Goal: Task Accomplishment & Management: Use online tool/utility

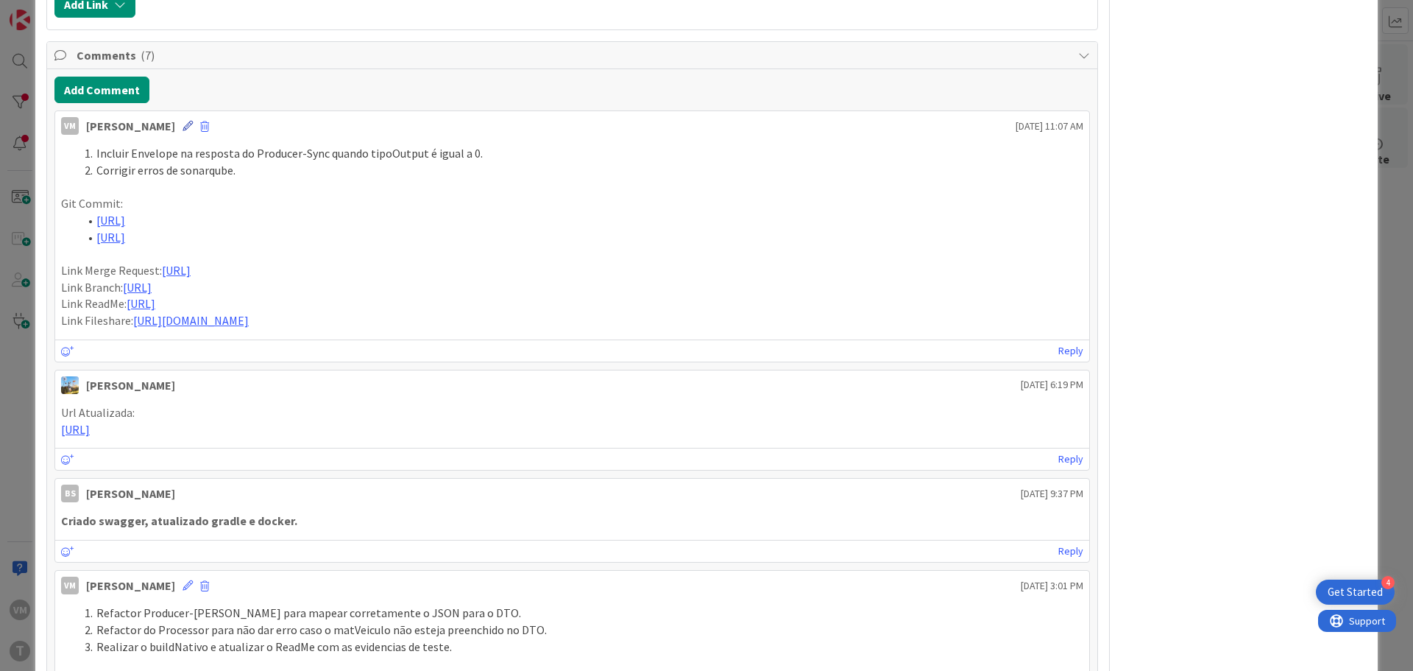
click at [183, 125] on icon at bounding box center [188, 126] width 10 height 10
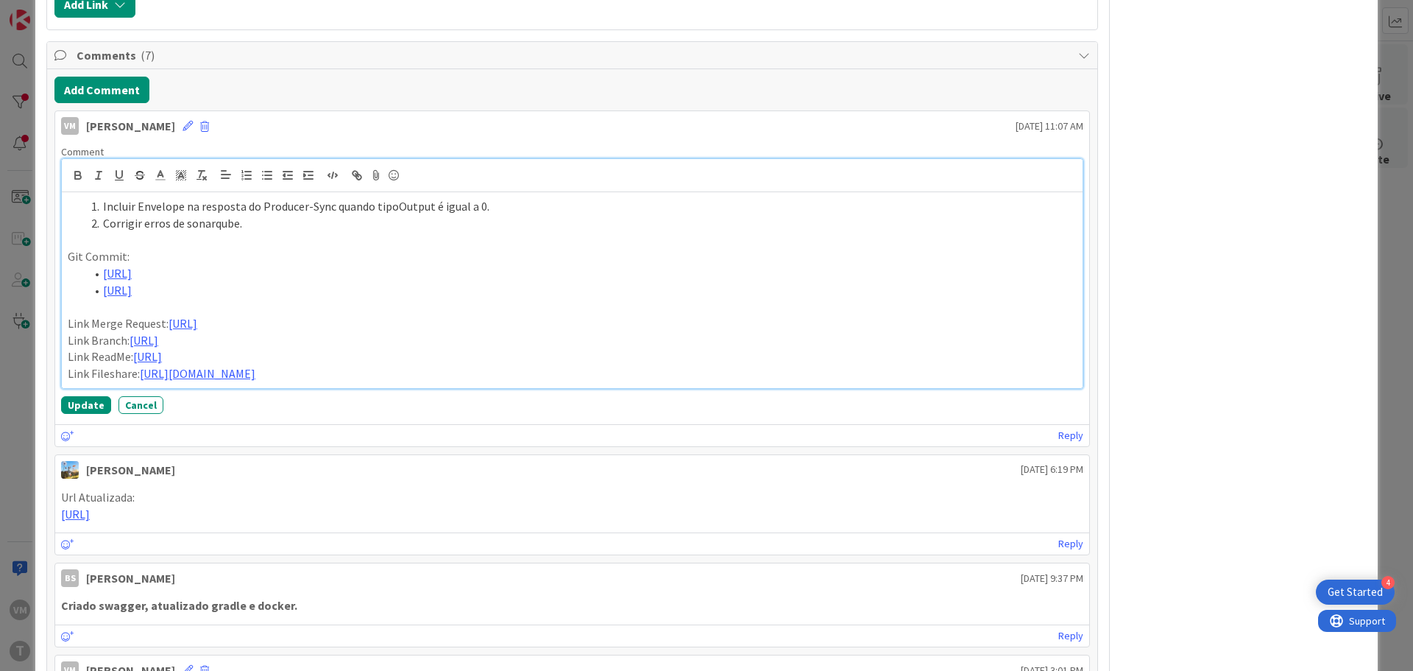
click at [265, 225] on li "Corrigir erros de sonarqube." at bounding box center [580, 223] width 991 height 17
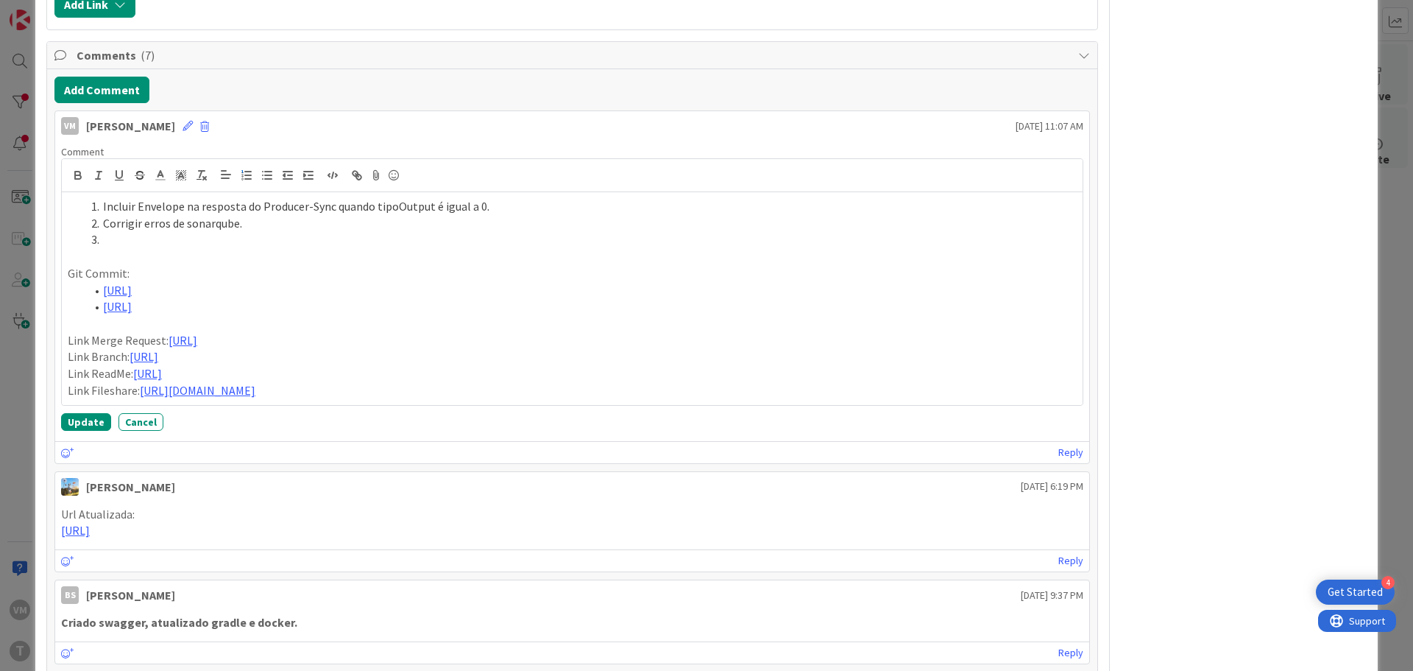
type textarea "x"
click at [142, 233] on li at bounding box center [580, 239] width 991 height 17
paste div
click at [111, 236] on li "reposição de properties necessárias para a inicialização correta do serviço que…" at bounding box center [580, 239] width 991 height 17
click at [966, 307] on li "[URL]" at bounding box center [580, 306] width 991 height 17
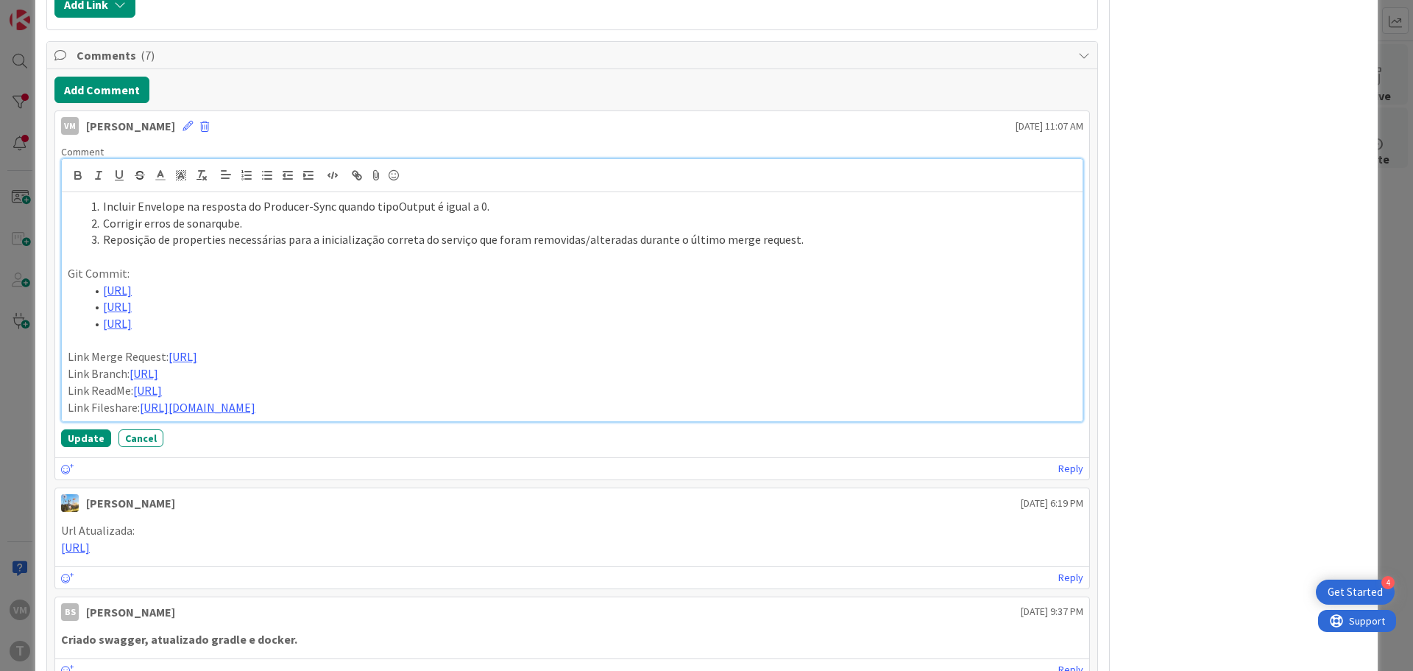
click at [203, 239] on li "Reposição de properties necessárias para a inicialização correta do serviço que…" at bounding box center [580, 239] width 991 height 17
click at [245, 239] on li "Reposição de properties necessárias para a inicialização correta do serviço que…" at bounding box center [580, 239] width 991 height 17
click at [92, 447] on button "Update" at bounding box center [86, 438] width 50 height 18
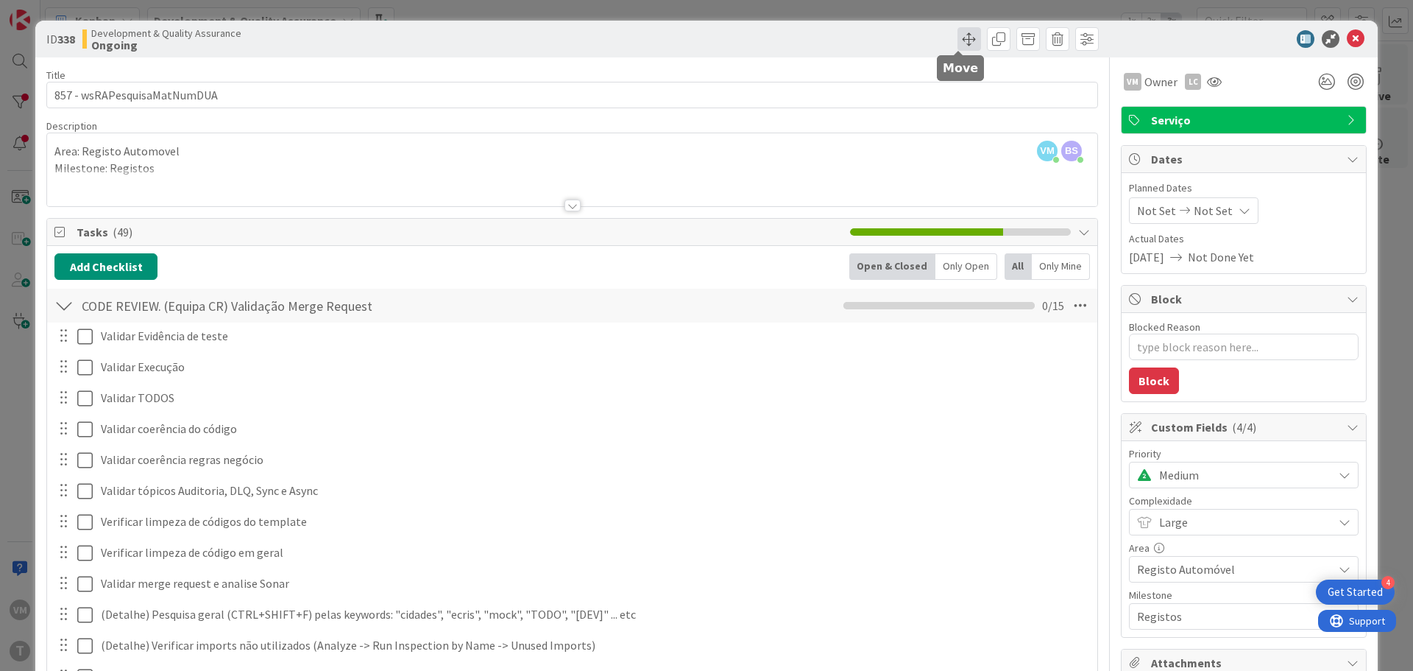
click at [963, 48] on span at bounding box center [970, 39] width 24 height 24
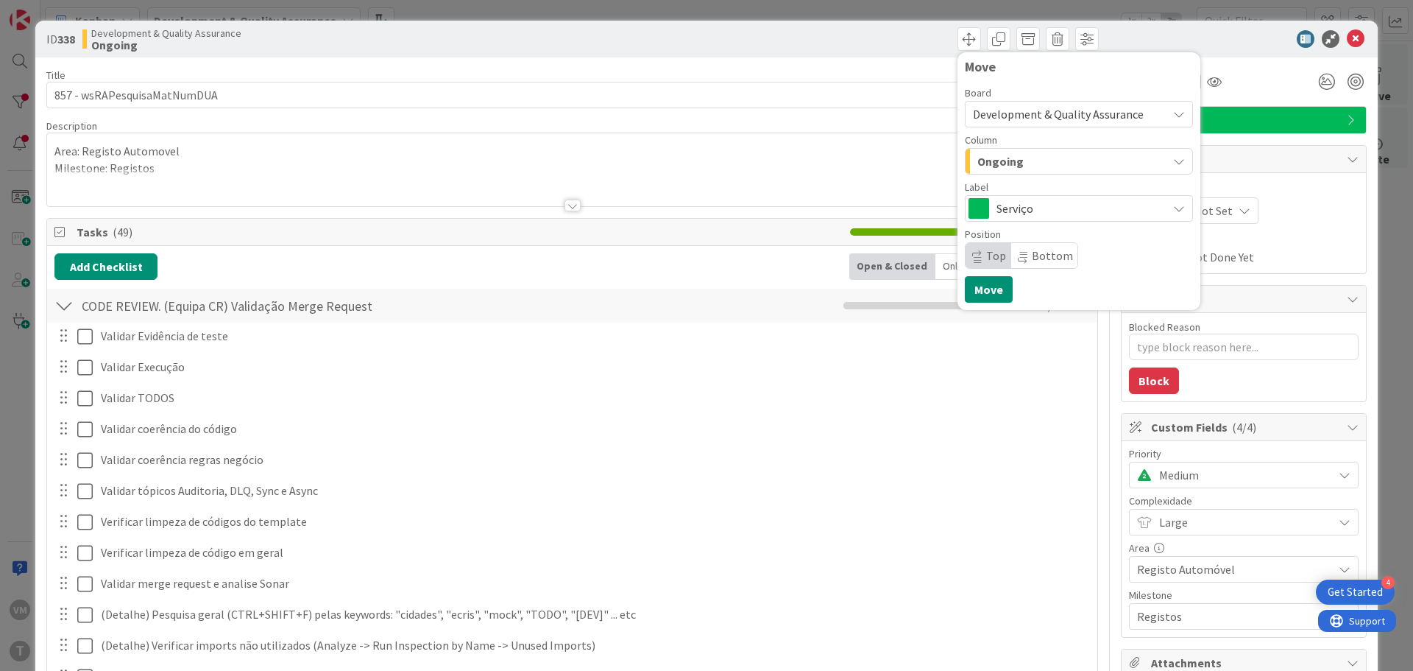
click at [1033, 163] on div "Ongoing" at bounding box center [1071, 161] width 194 height 24
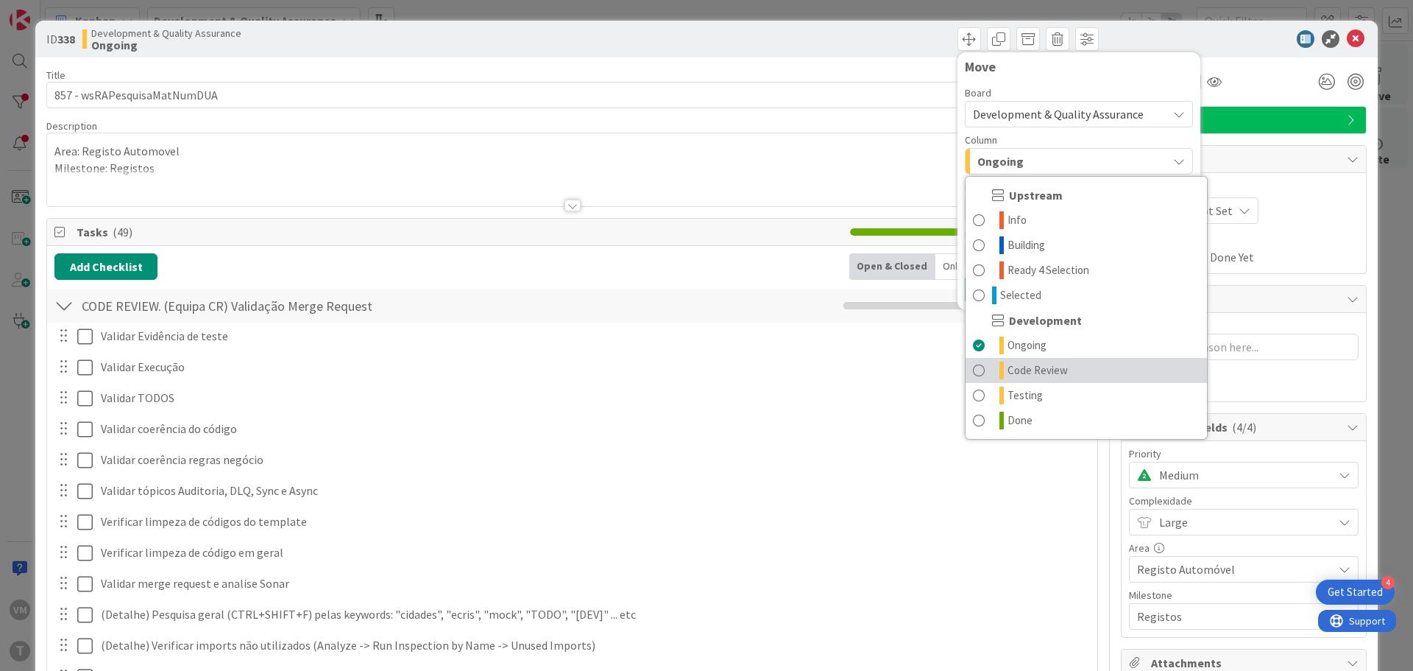
click at [1029, 365] on span "Code Review" at bounding box center [1038, 370] width 60 height 18
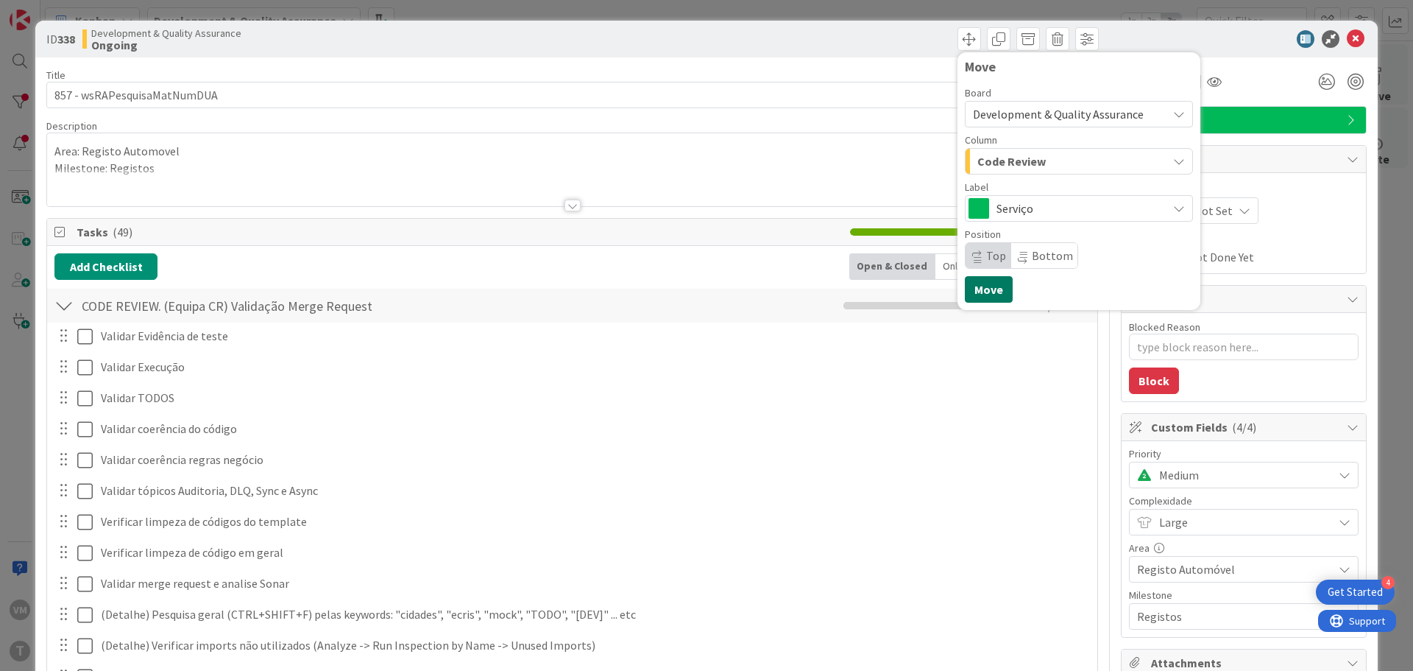
click at [970, 297] on button "Move" at bounding box center [989, 289] width 48 height 26
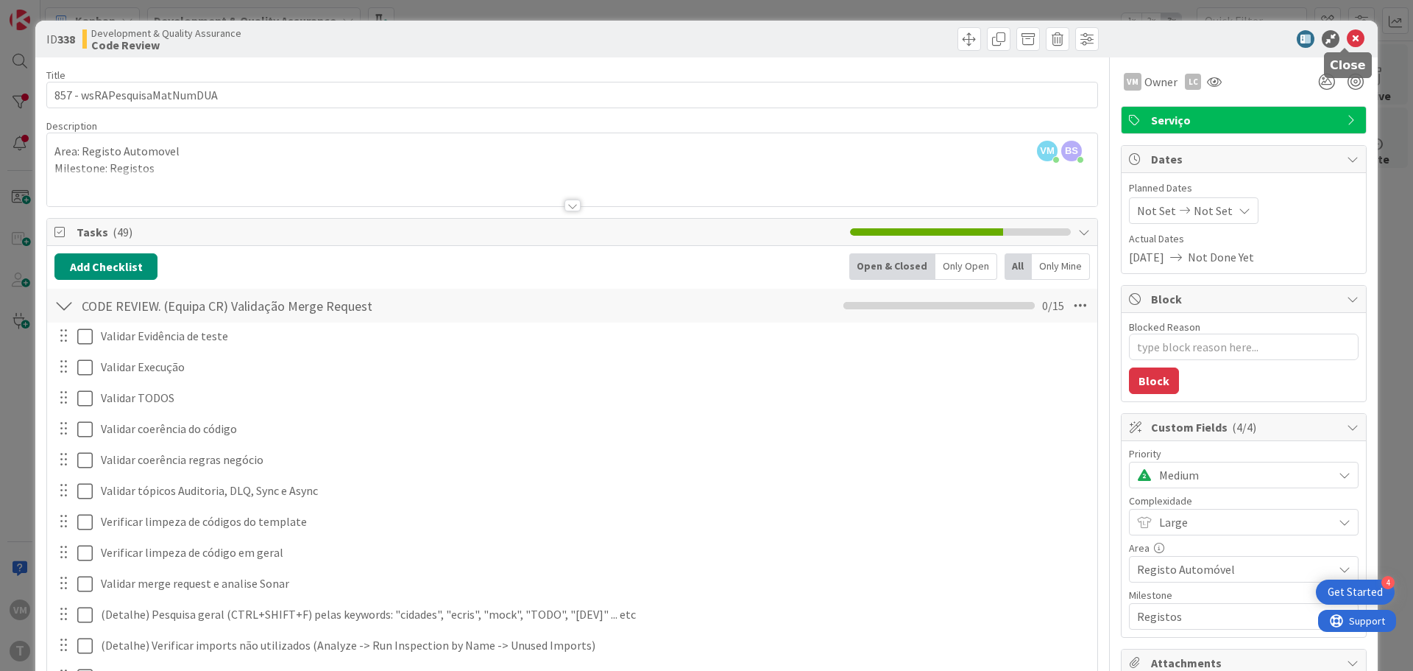
click at [1347, 44] on icon at bounding box center [1356, 39] width 18 height 18
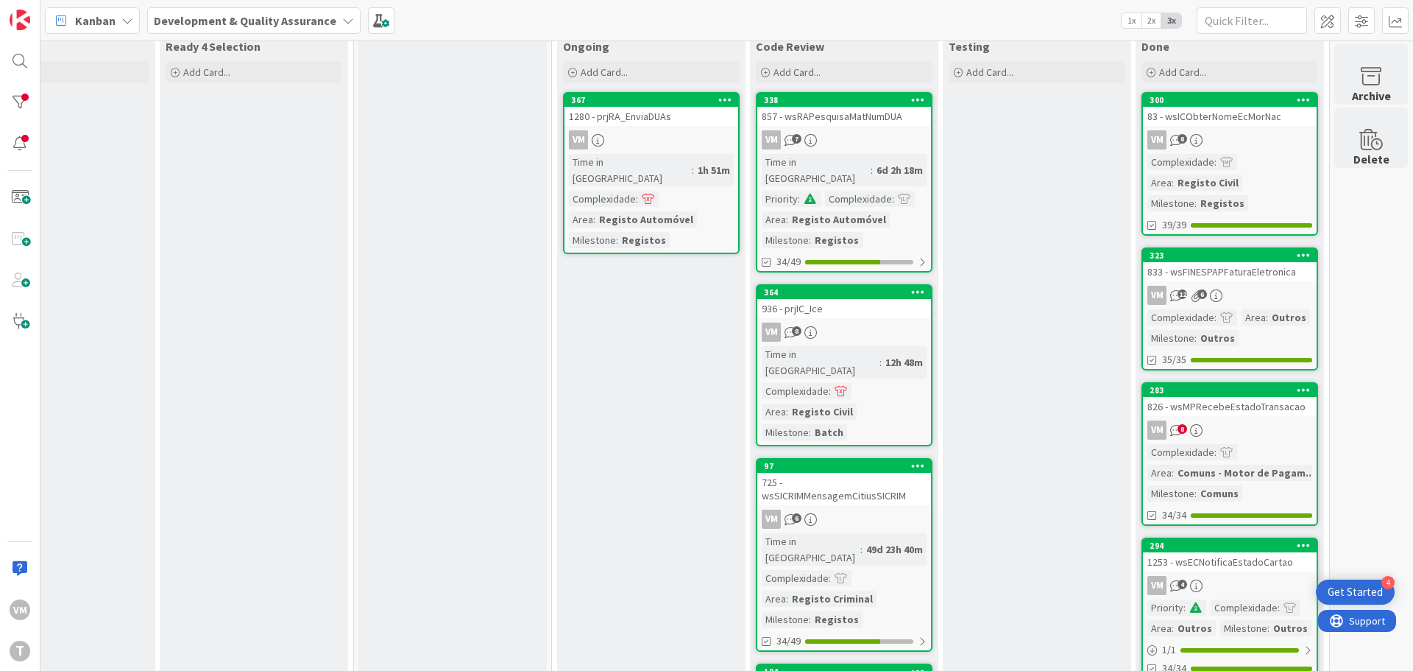
click at [661, 113] on div "1280 - prjRA_EnviaDUAs" at bounding box center [652, 116] width 174 height 19
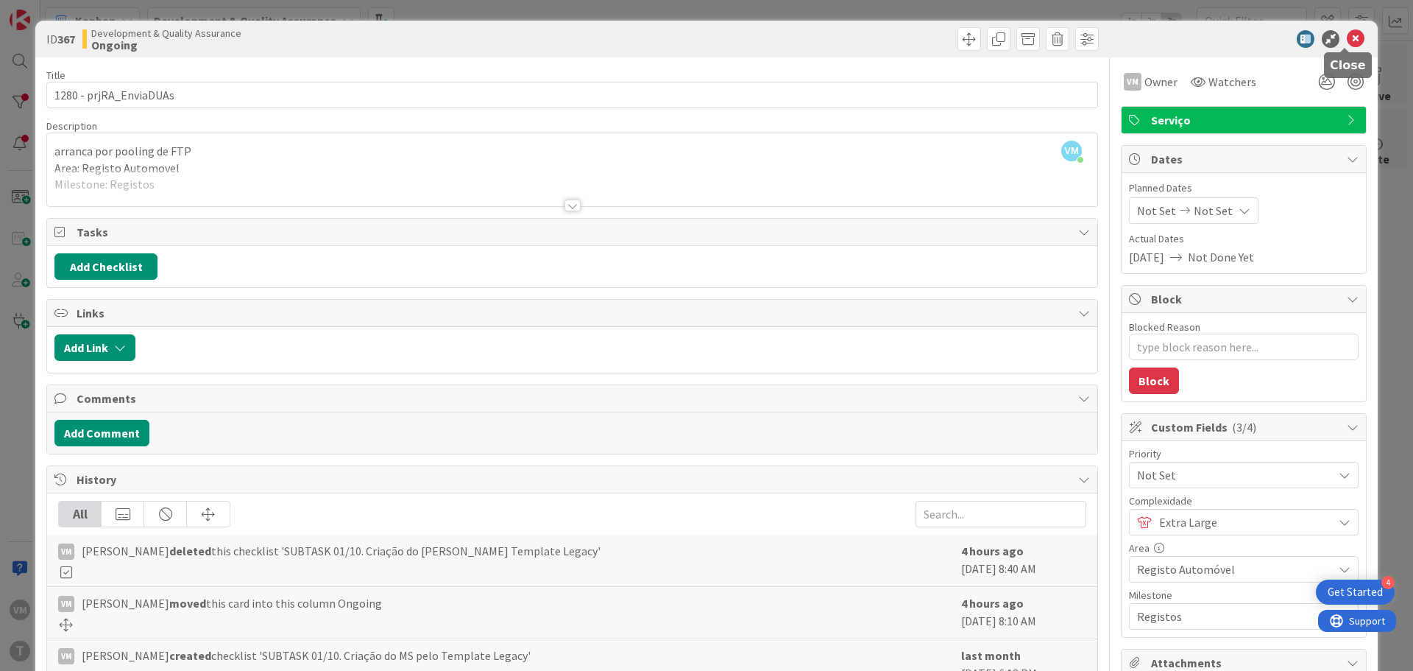
click at [1347, 38] on icon at bounding box center [1356, 39] width 18 height 18
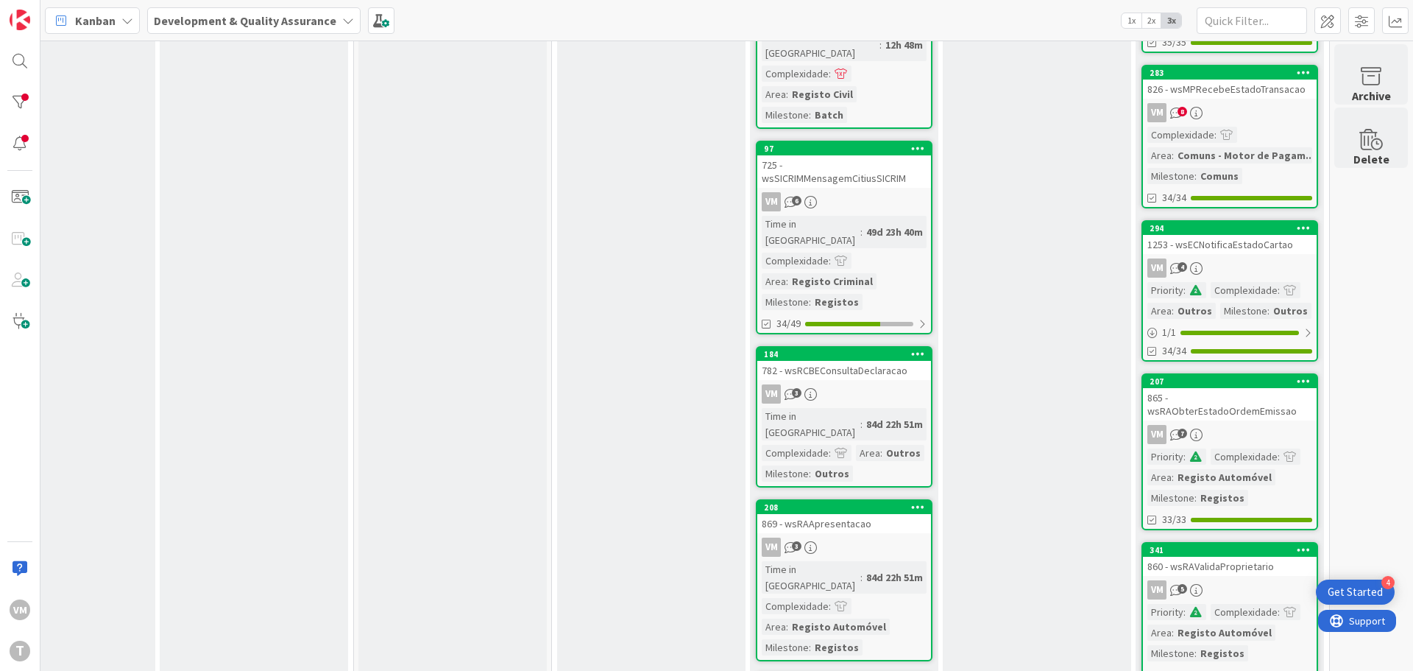
scroll to position [452, 289]
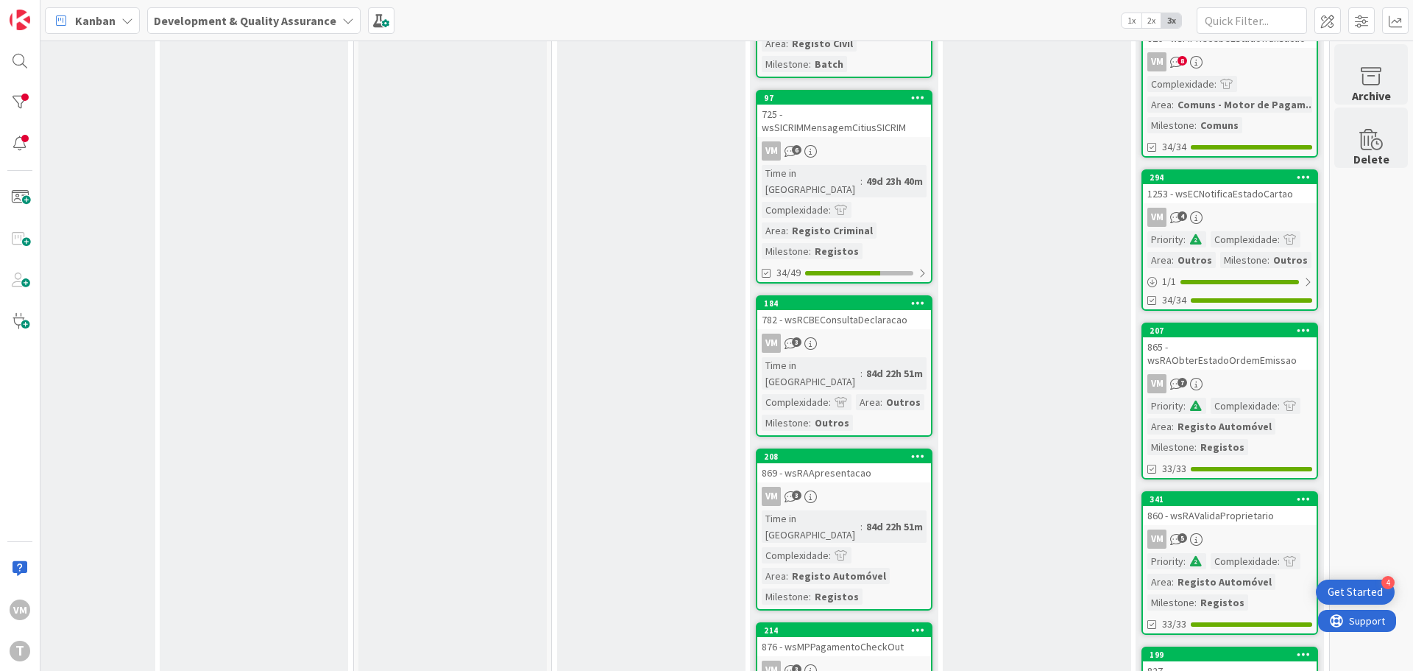
click at [857, 333] on div "VM 3" at bounding box center [844, 342] width 174 height 19
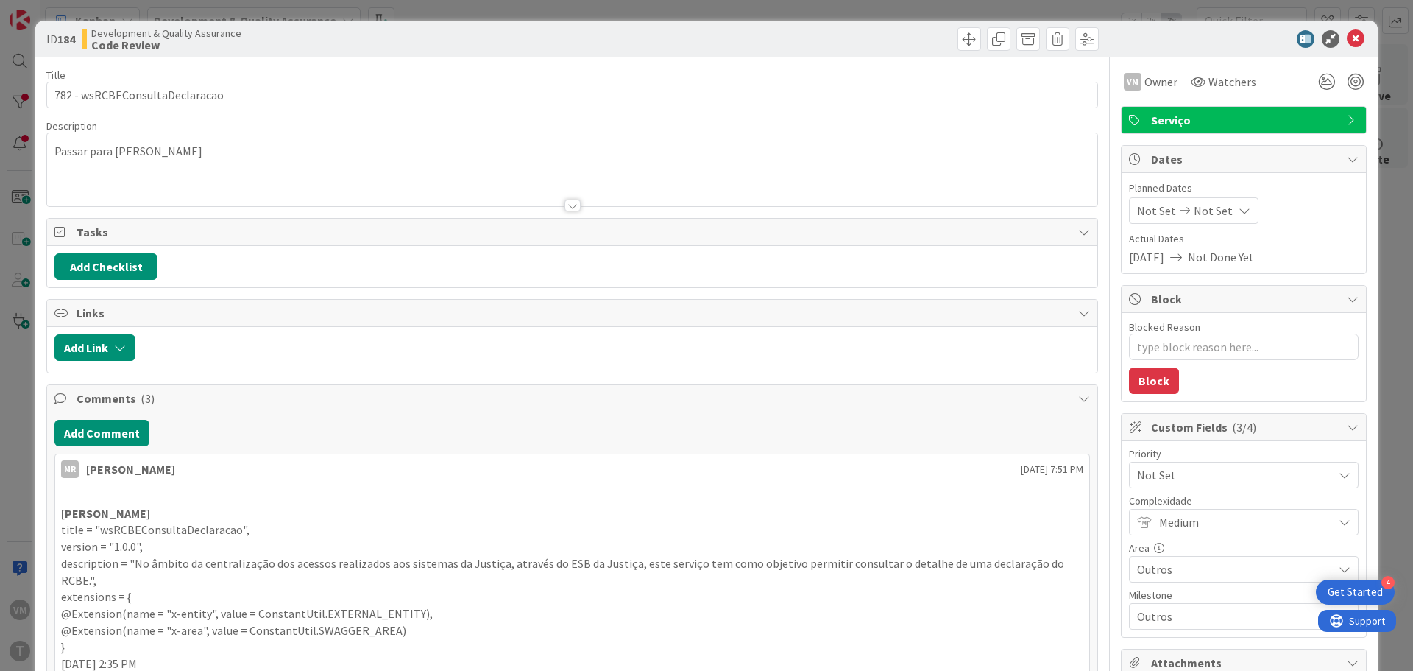
click at [1342, 52] on div "ID 184 Development & Quality Assurance Code Review" at bounding box center [706, 39] width 1342 height 37
click at [1348, 40] on icon at bounding box center [1356, 39] width 18 height 18
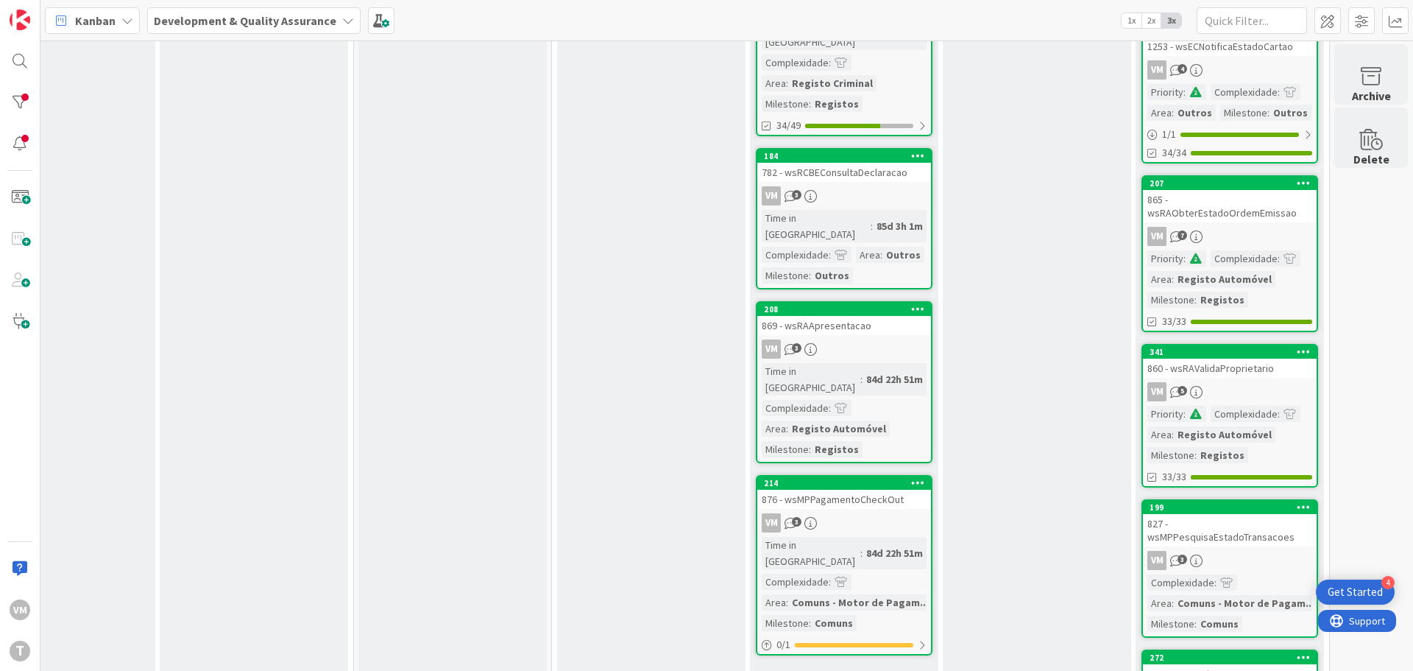
click at [846, 339] on div "VM 3" at bounding box center [844, 348] width 174 height 19
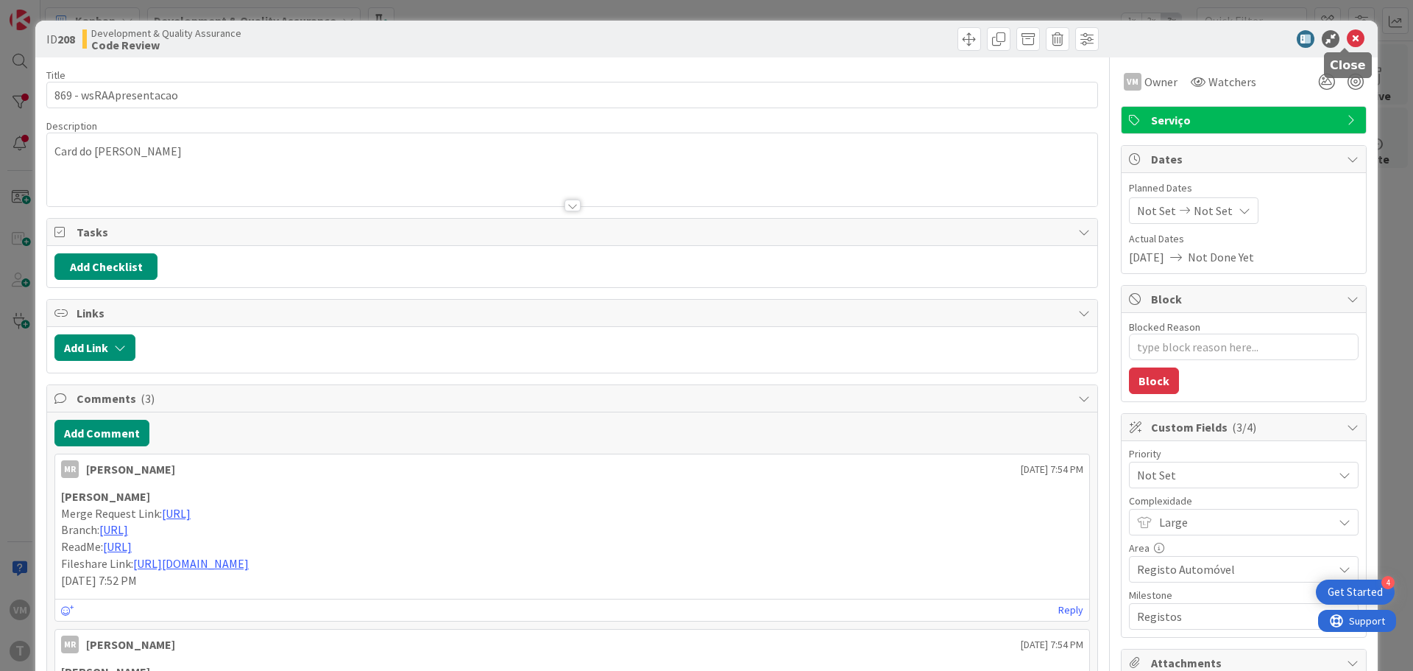
click at [1347, 43] on icon at bounding box center [1356, 39] width 18 height 18
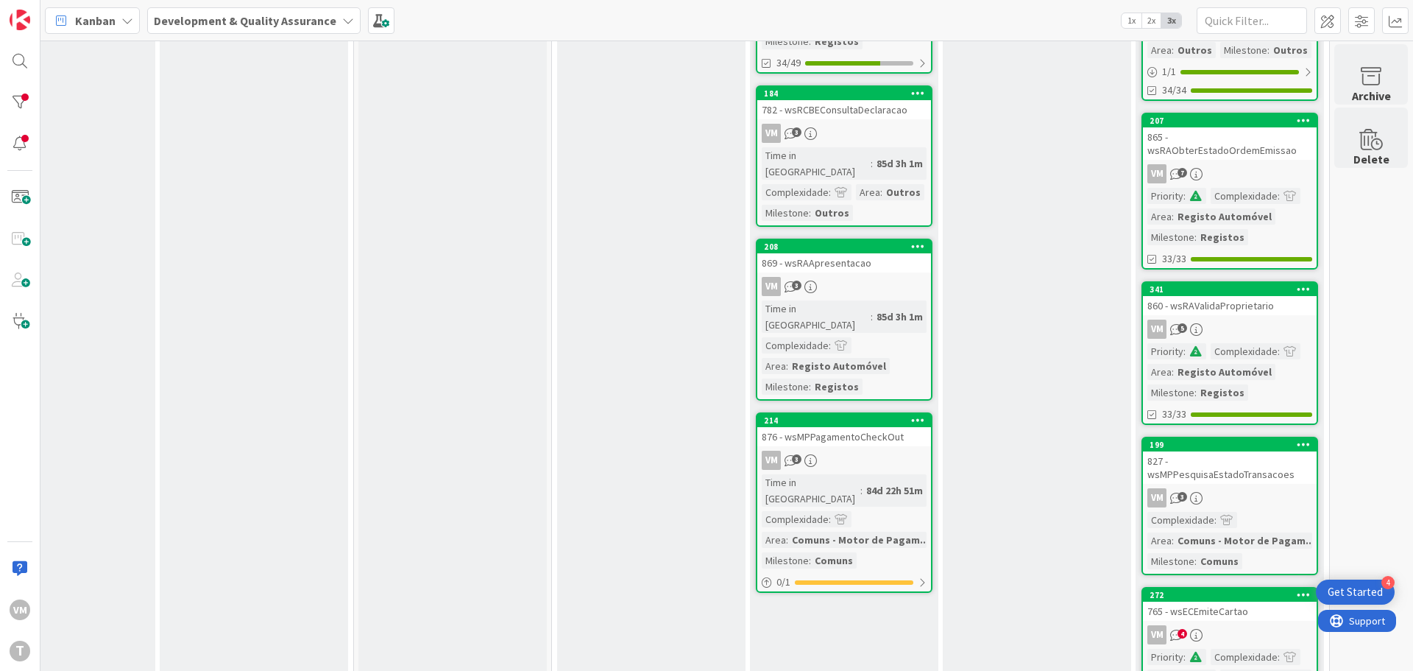
scroll to position [746, 289]
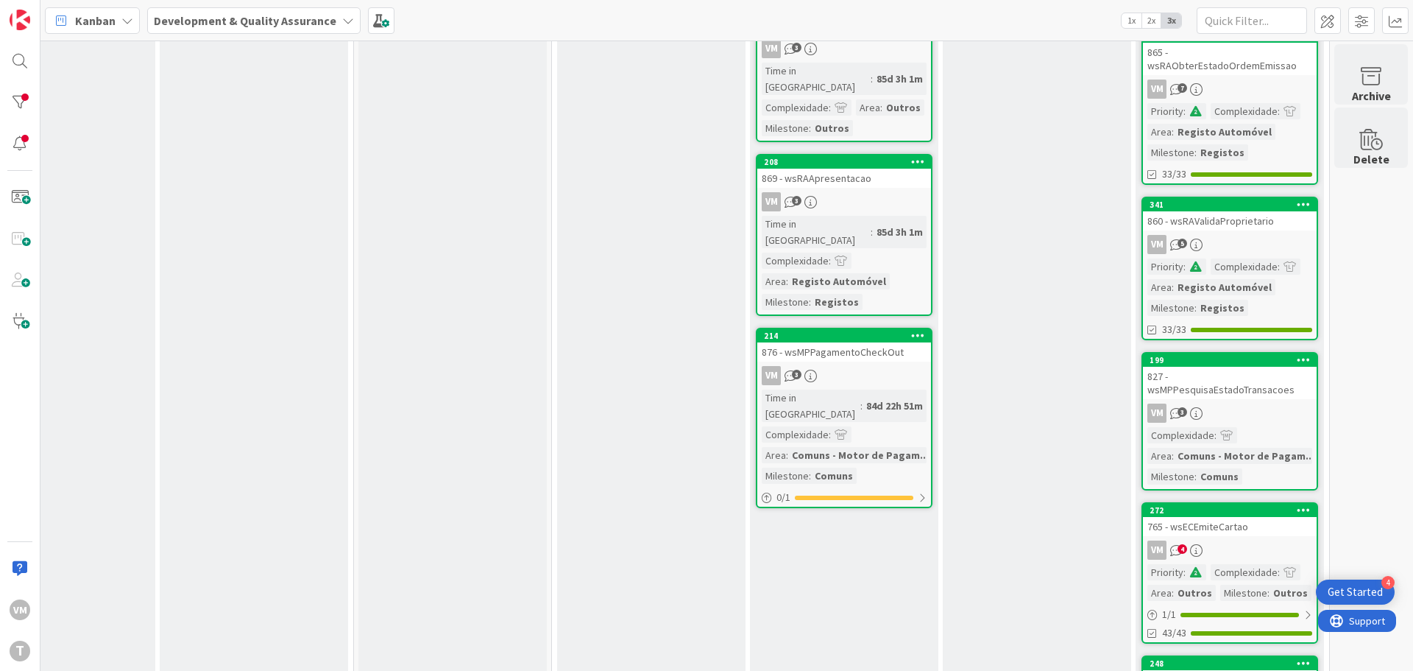
click at [884, 366] on div "VM 3" at bounding box center [844, 375] width 174 height 19
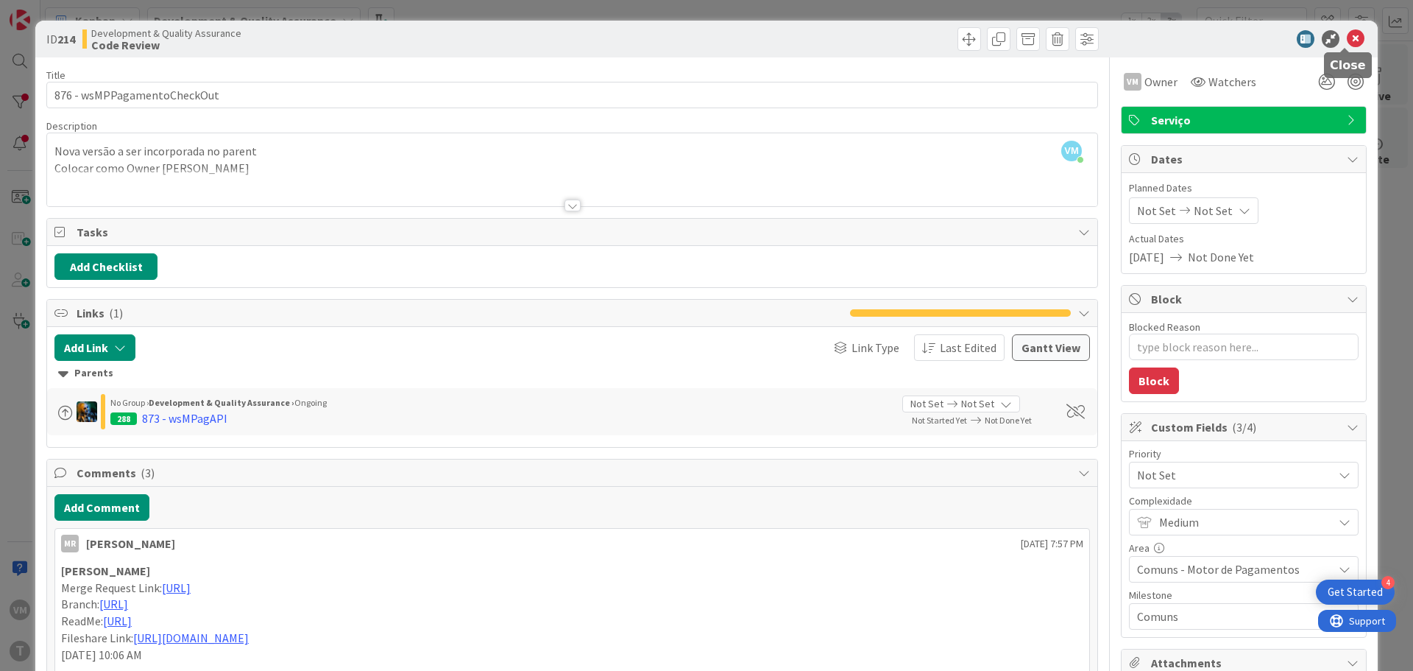
click at [1347, 45] on icon at bounding box center [1356, 39] width 18 height 18
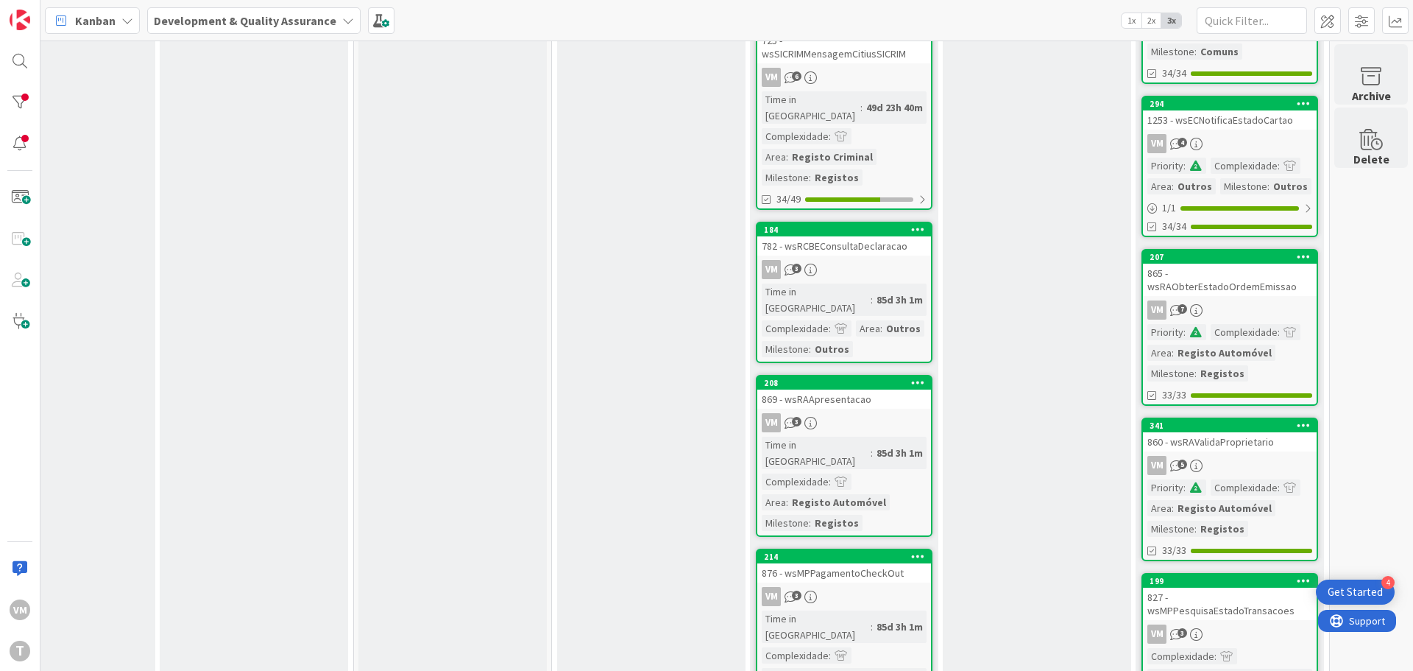
scroll to position [305, 289]
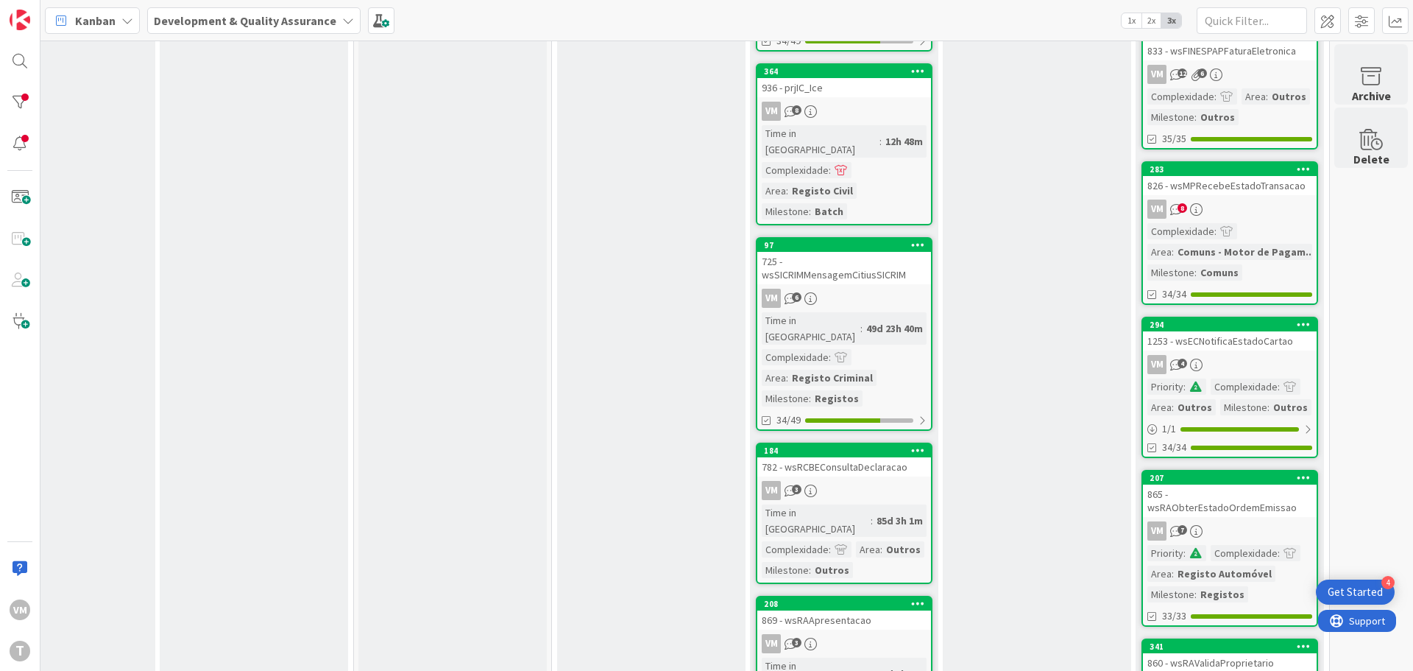
click at [850, 253] on link "97 725 - wsSICRIMMensagemCitiusSICRIM VM 6 Time in Column : 49d 23h 40m Complex…" at bounding box center [844, 334] width 177 height 194
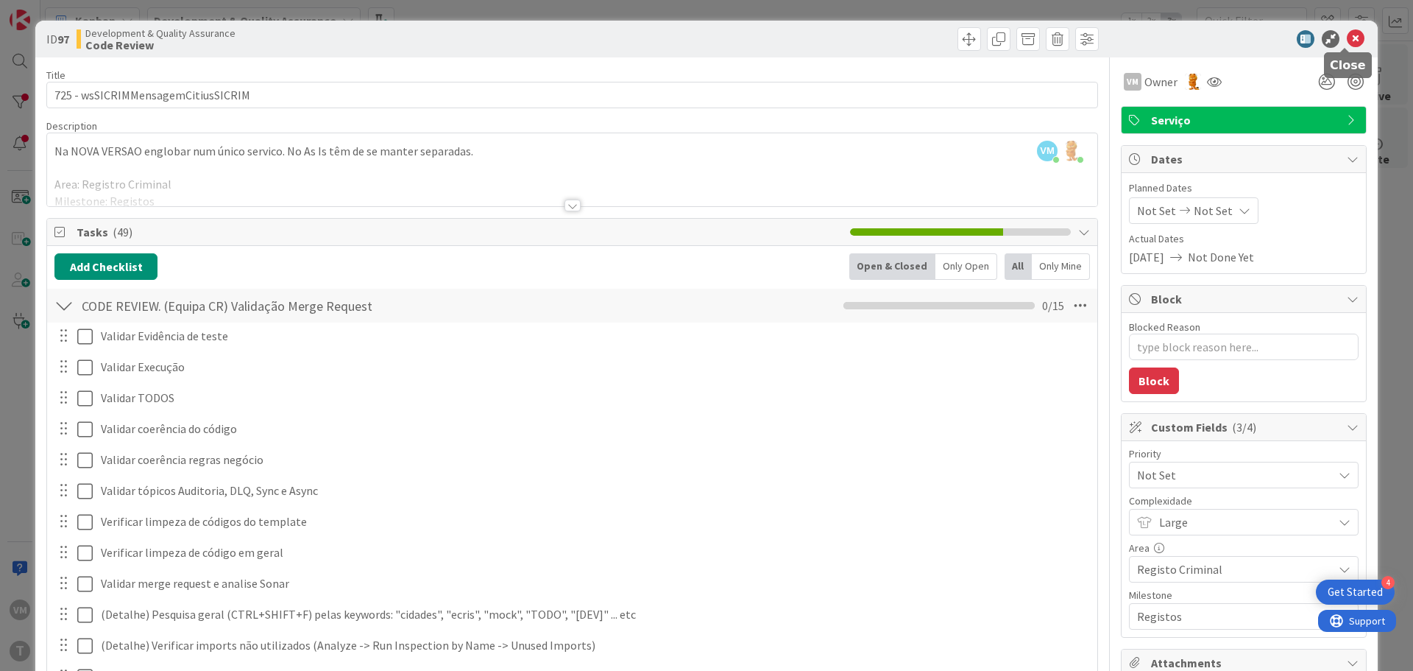
click at [1347, 38] on icon at bounding box center [1356, 39] width 18 height 18
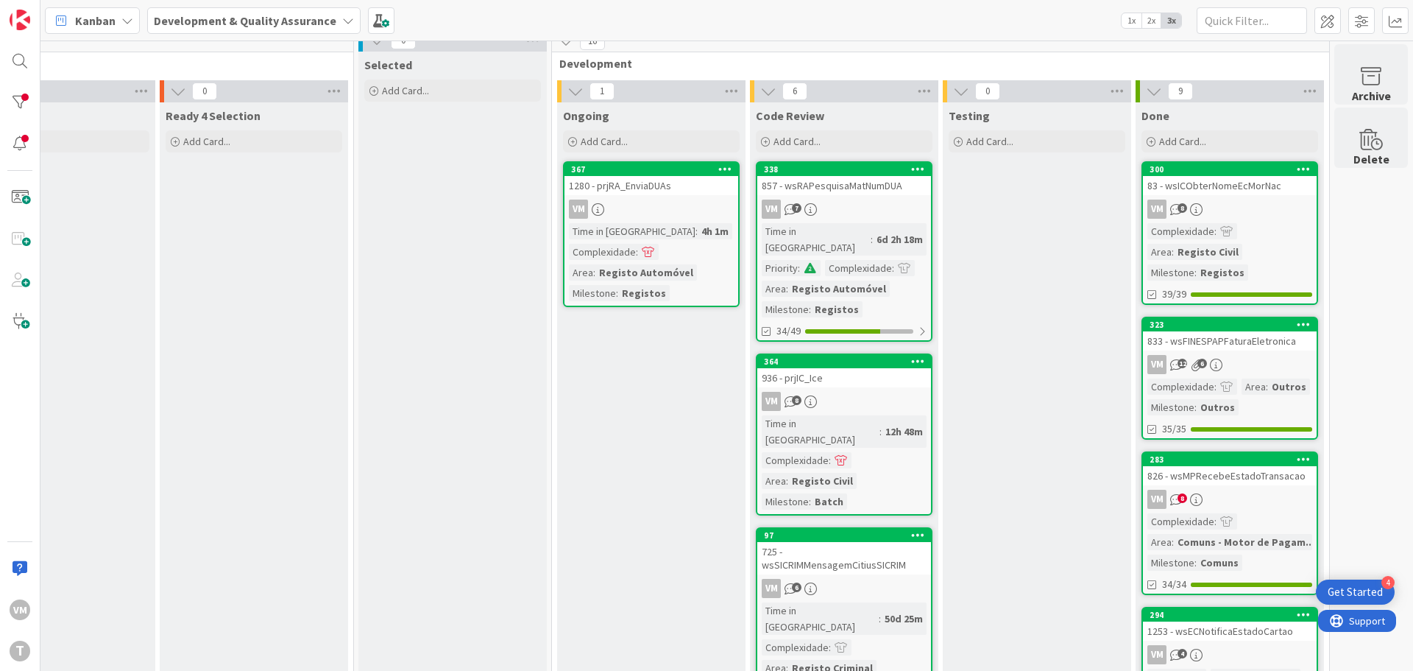
scroll to position [0, 289]
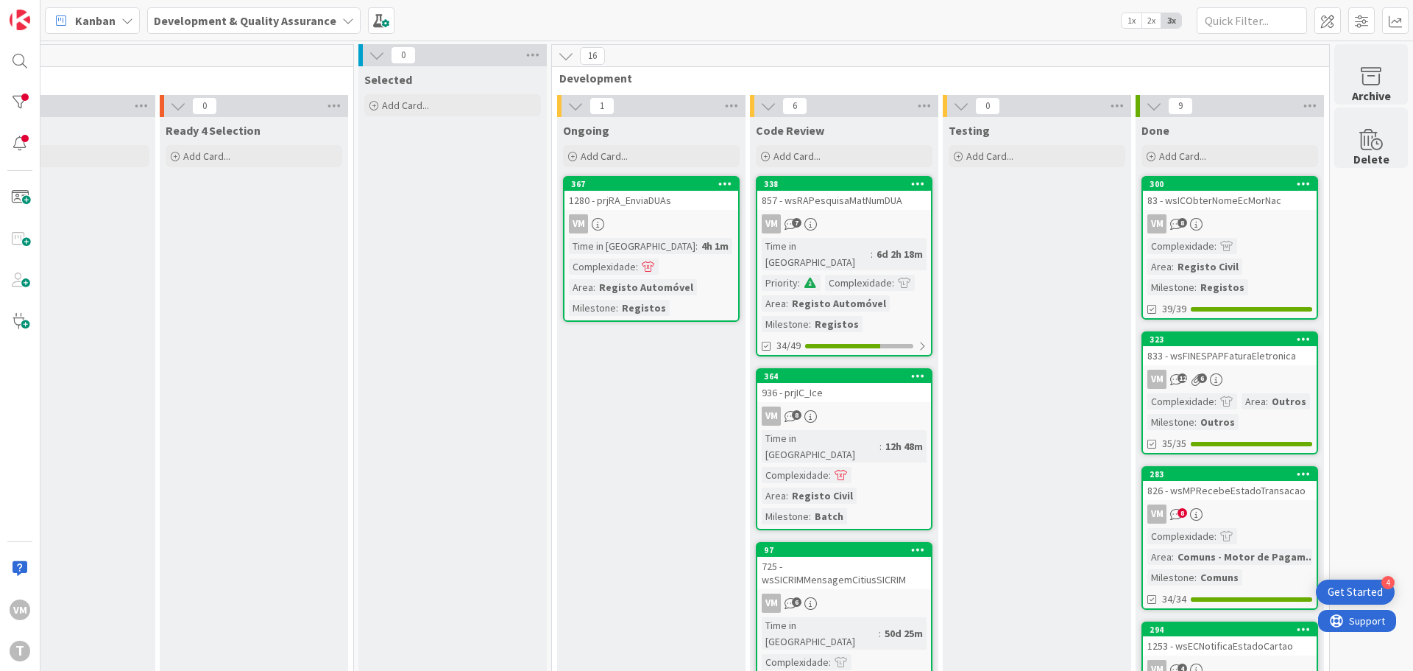
click at [1240, 211] on link "300 83 - wsICObterNomeEcMorNac VM 8 Complexidade : Area : Registo Civil Milesto…" at bounding box center [1230, 248] width 177 height 144
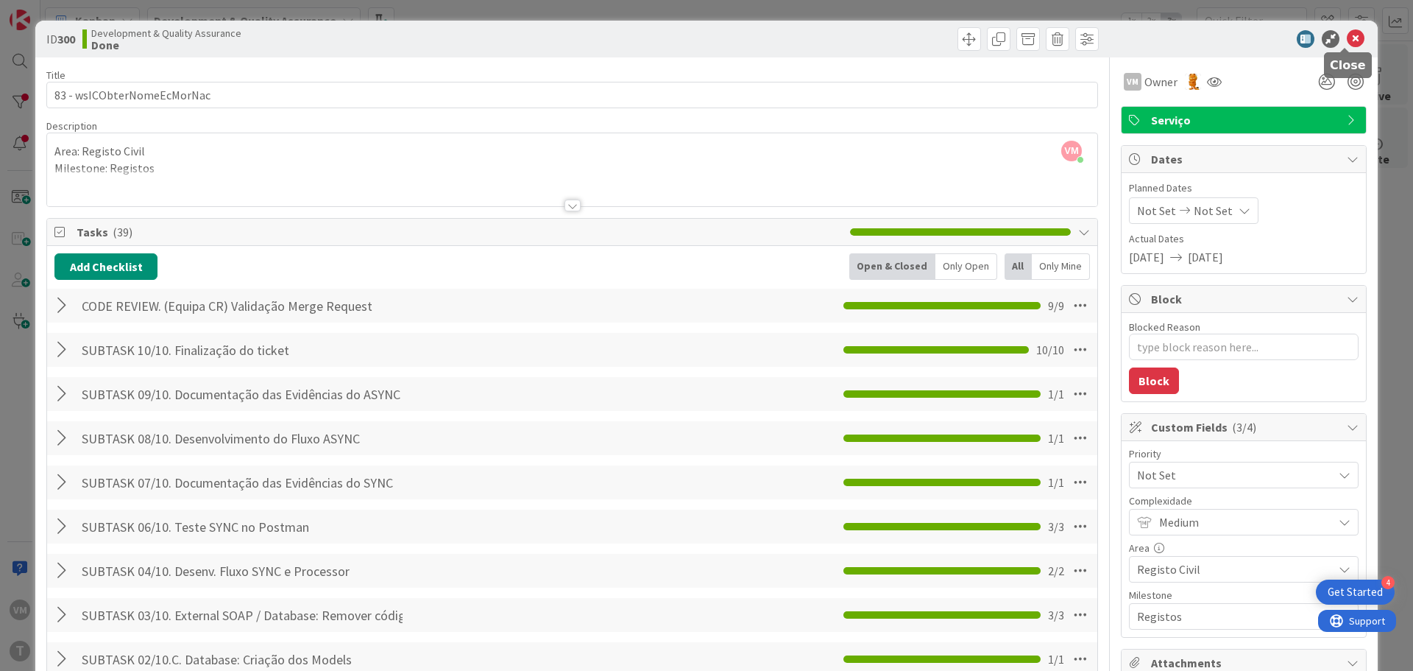
click at [1347, 42] on icon at bounding box center [1356, 39] width 18 height 18
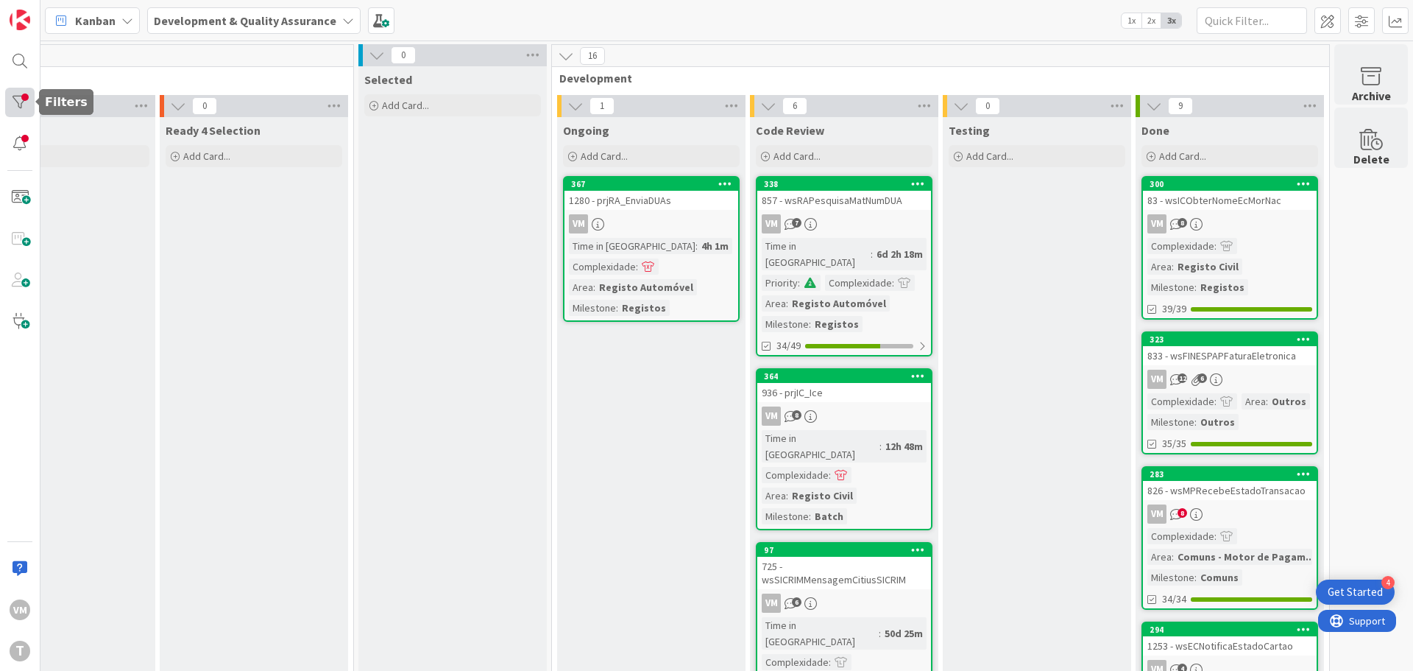
click at [29, 102] on div at bounding box center [19, 102] width 29 height 29
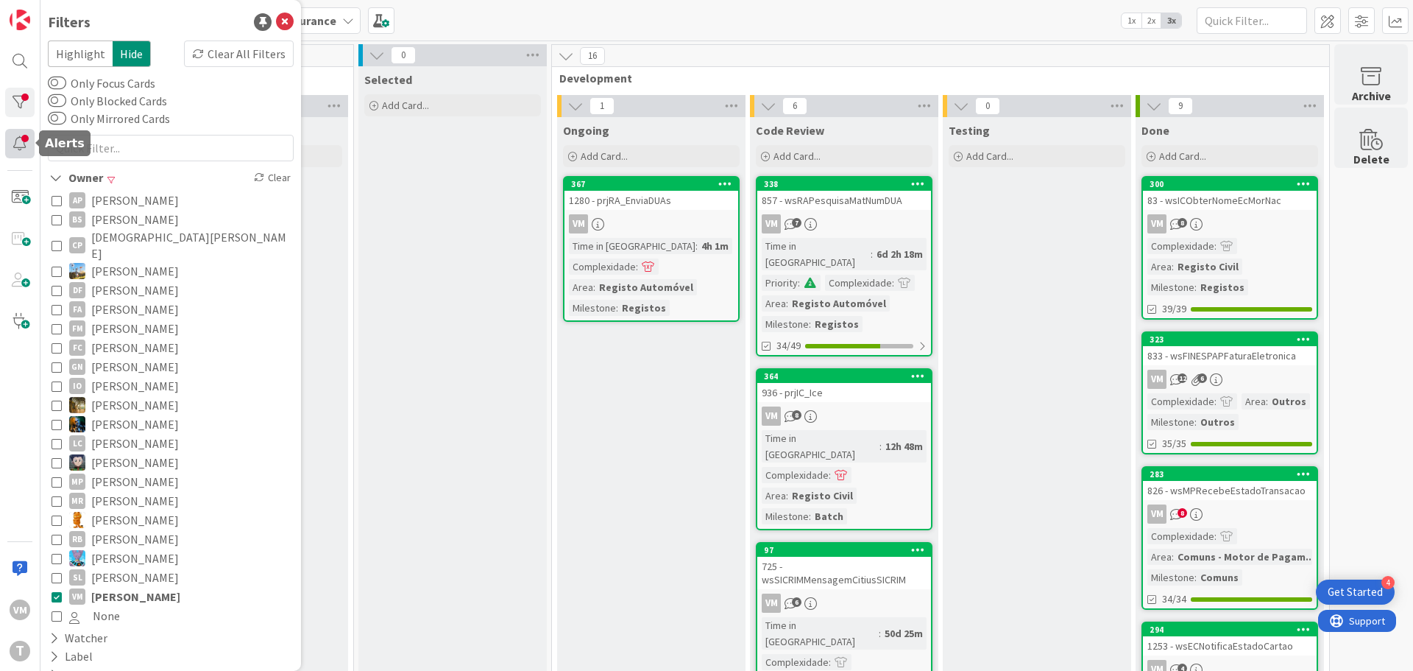
click at [23, 152] on div at bounding box center [19, 143] width 29 height 29
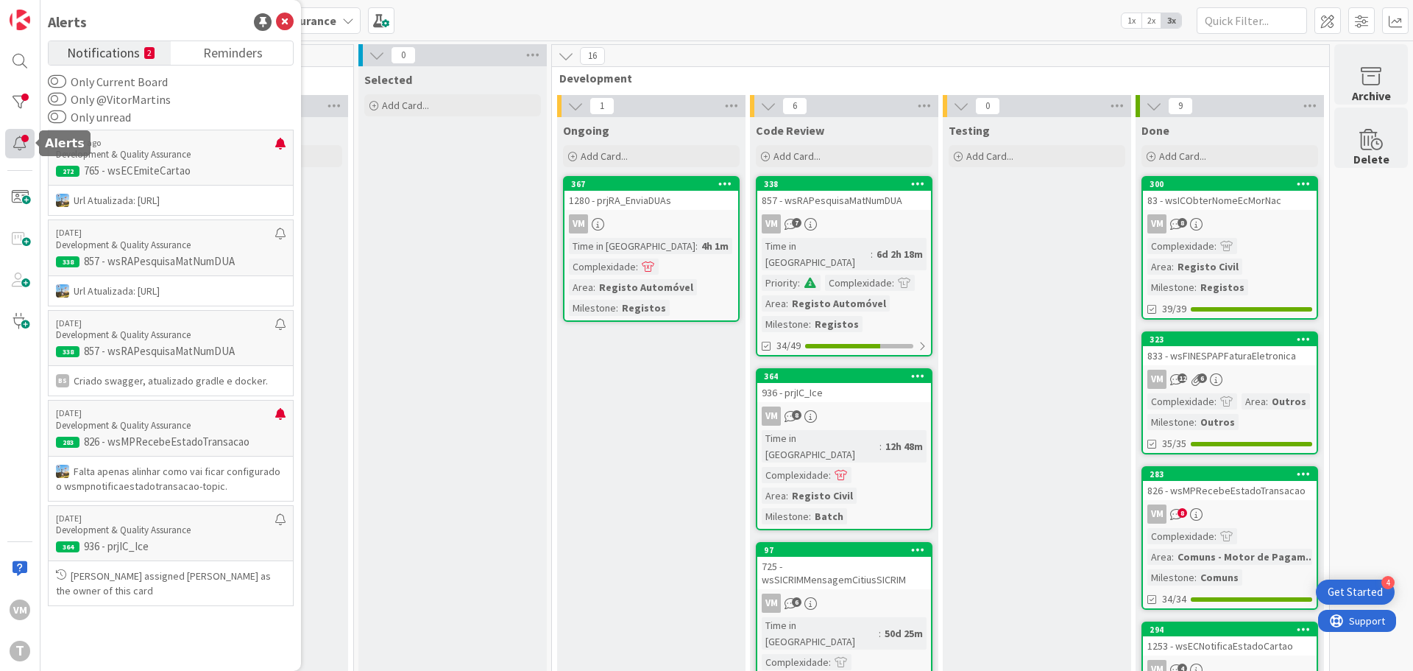
click at [13, 141] on div at bounding box center [19, 143] width 29 height 29
click at [133, 43] on span "Notifications" at bounding box center [103, 51] width 73 height 21
click at [112, 59] on span "Notifications" at bounding box center [103, 51] width 73 height 21
click at [209, 432] on p "Development & Quality Assurance" at bounding box center [165, 425] width 219 height 13
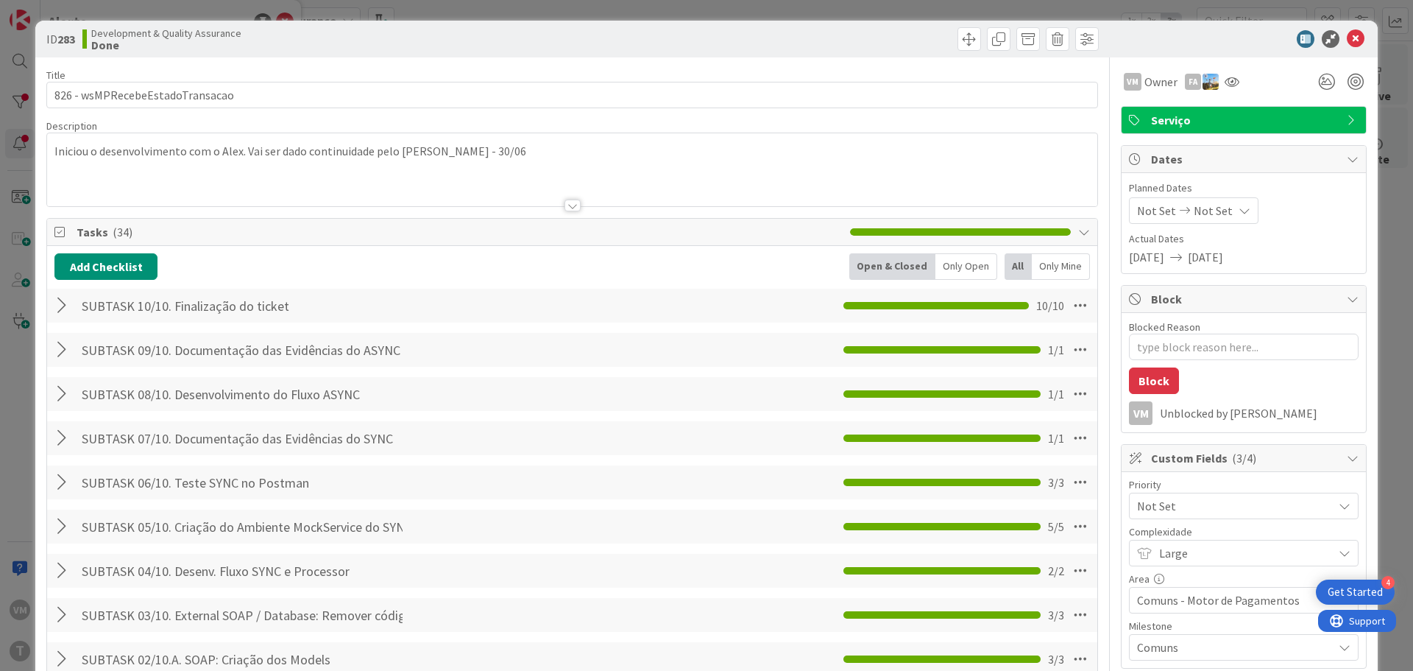
type textarea "x"
click at [1337, 42] on div at bounding box center [1236, 39] width 261 height 18
click at [1347, 41] on icon at bounding box center [1356, 39] width 18 height 18
